Goal: Task Accomplishment & Management: Manage account settings

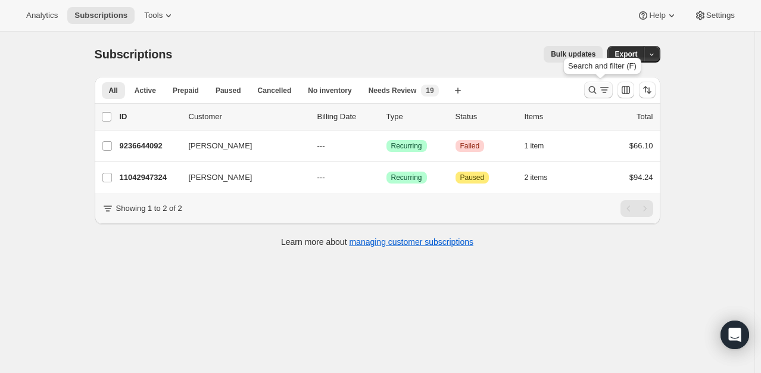
click at [593, 87] on icon "Search and filter results" at bounding box center [592, 90] width 12 height 12
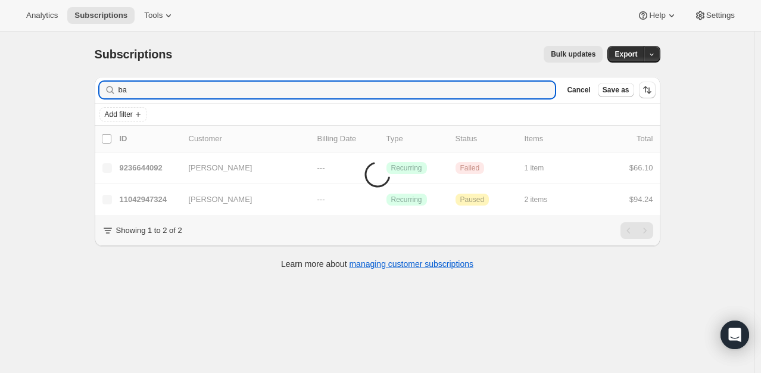
type input "b"
type input "koeb"
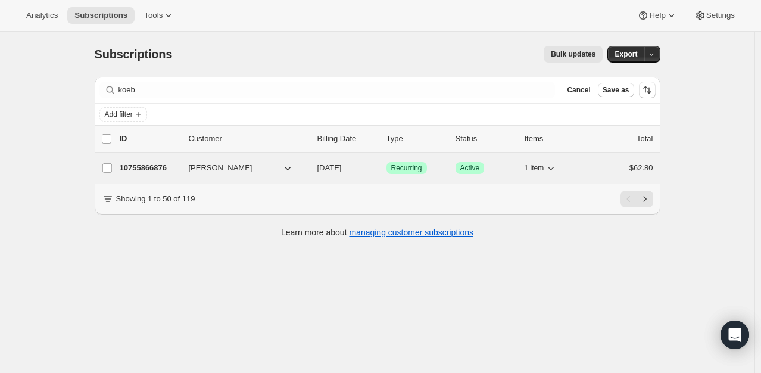
click at [161, 160] on div "10755866876 [PERSON_NAME] [DATE] Success Recurring Success Active 1 item $62.80" at bounding box center [386, 168] width 533 height 17
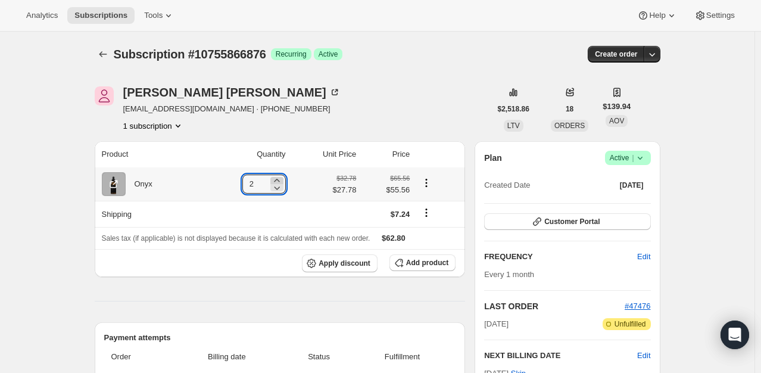
click at [280, 181] on icon at bounding box center [277, 180] width 12 height 12
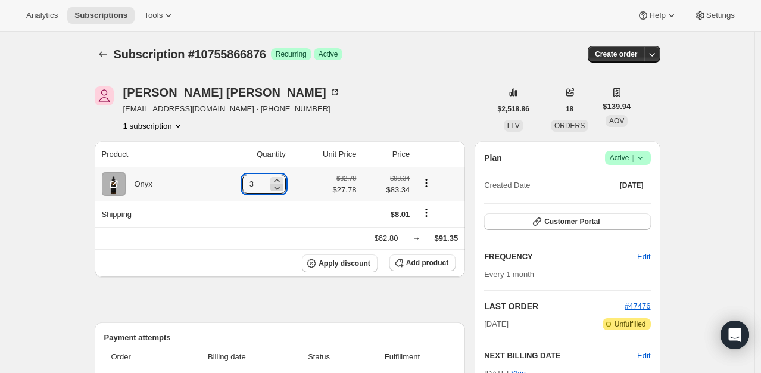
click at [283, 190] on icon at bounding box center [277, 188] width 12 height 12
type input "2"
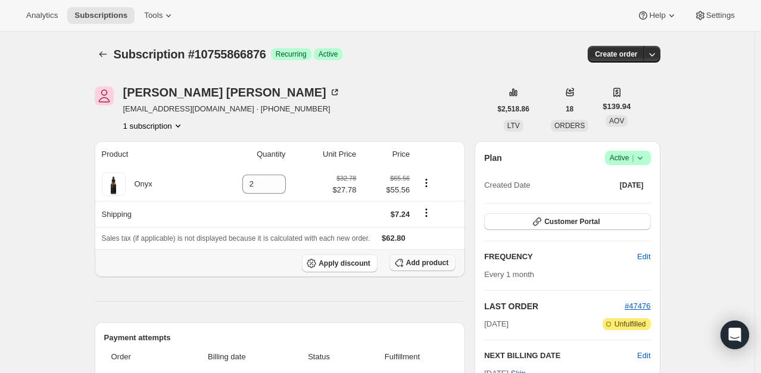
click at [439, 263] on span "Add product" at bounding box center [427, 263] width 42 height 10
click at [423, 261] on span "Add product" at bounding box center [427, 263] width 42 height 10
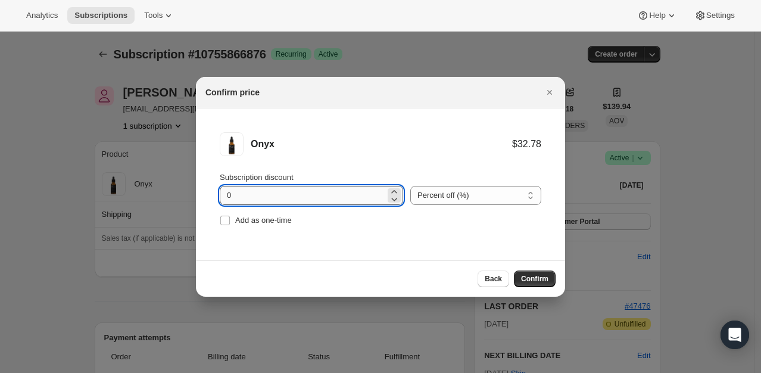
click at [364, 201] on input "0" at bounding box center [302, 195] width 165 height 19
type input "5"
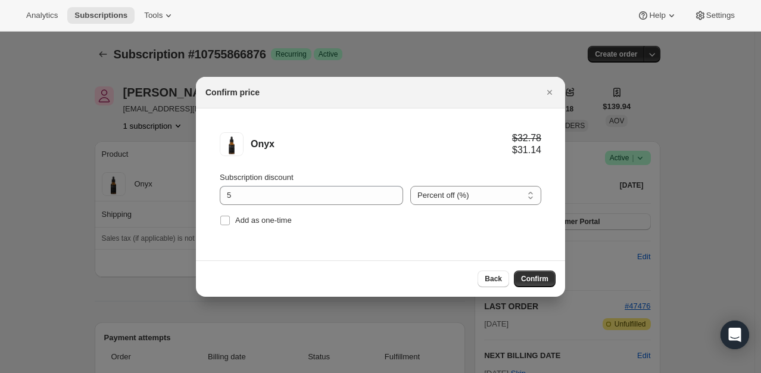
click at [461, 184] on div "Percent off (%) Amount off ($) Percent off (%)" at bounding box center [475, 187] width 131 height 33
click at [462, 194] on select "Percent off (%) Amount off ($)" at bounding box center [475, 195] width 131 height 19
select select "fixed"
click at [410, 186] on select "Percent off (%) Amount off ($)" at bounding box center [475, 195] width 131 height 19
click at [541, 283] on button "Confirm" at bounding box center [535, 278] width 42 height 17
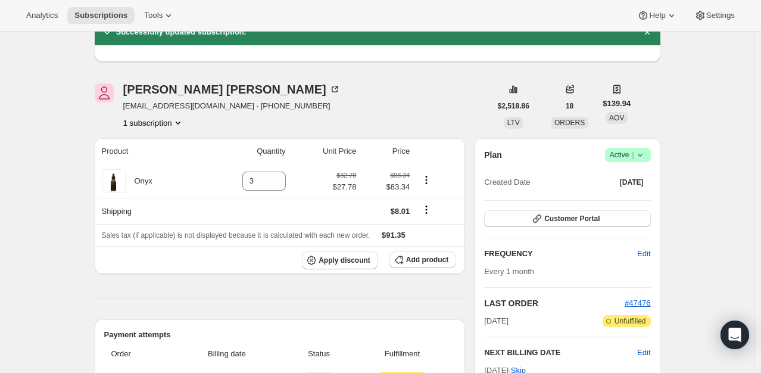
scroll to position [60, 0]
